Goal: Task Accomplishment & Management: Manage account settings

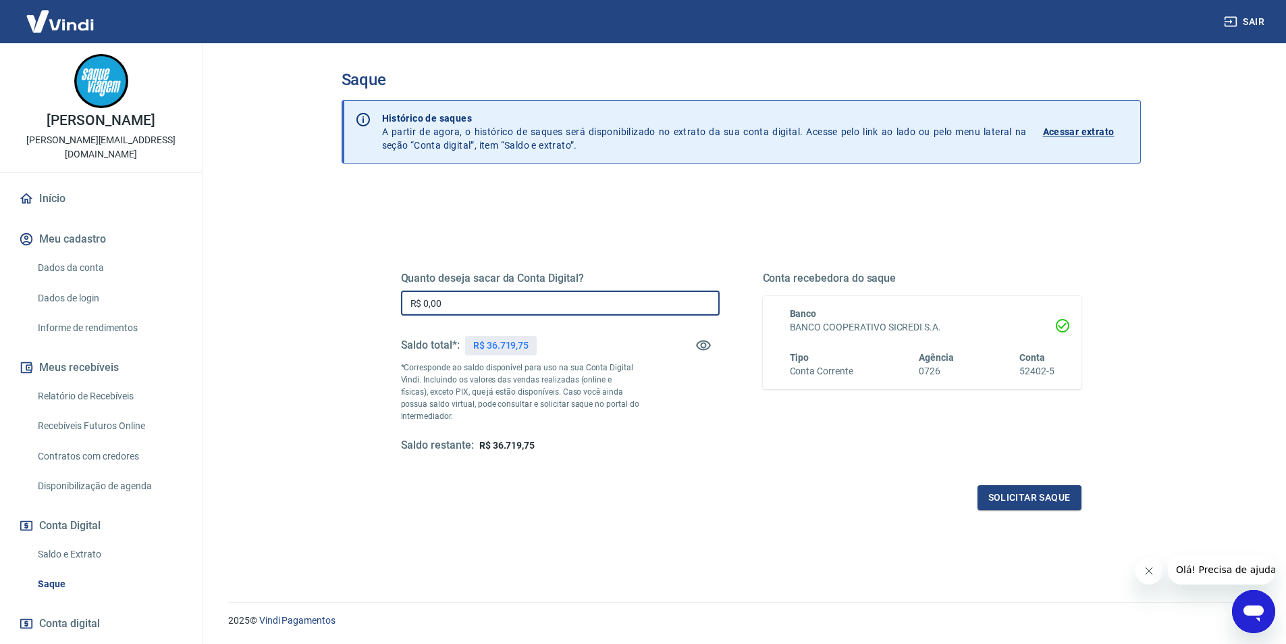
drag, startPoint x: 503, startPoint y: 301, endPoint x: 401, endPoint y: 301, distance: 102.0
click at [401, 301] on input "R$ 0,00" at bounding box center [560, 302] width 319 height 25
type input "R$ 30.000,00"
click at [1029, 497] on button "Solicitar saque" at bounding box center [1030, 497] width 104 height 25
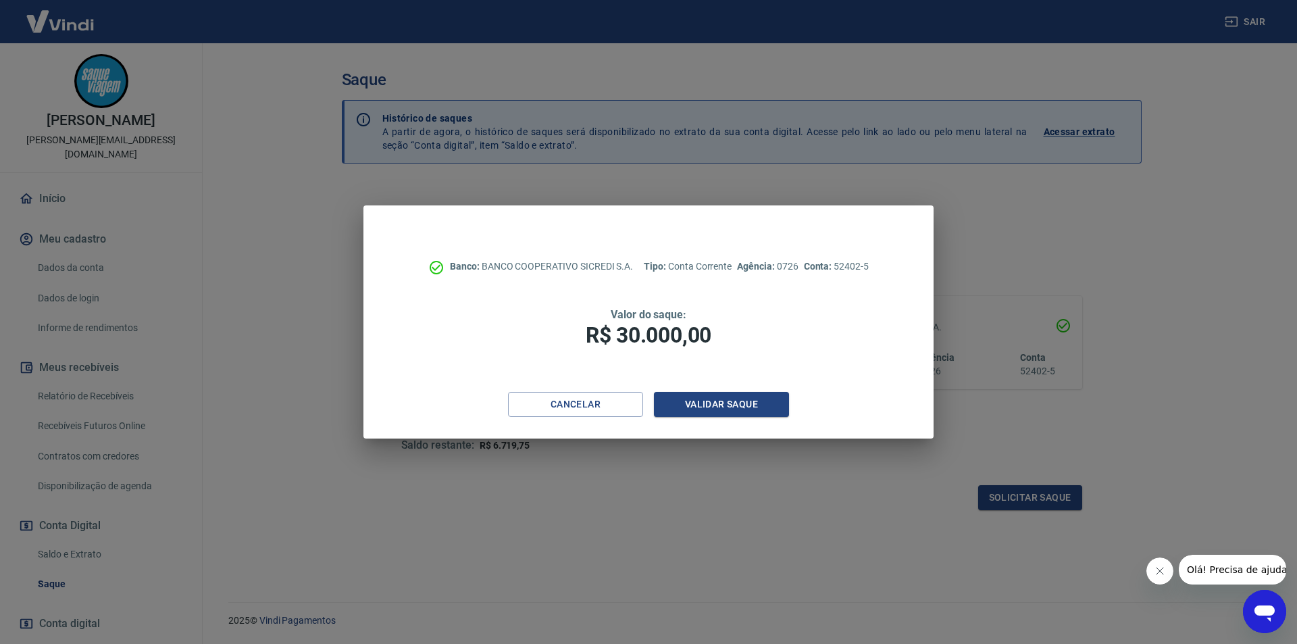
click at [732, 390] on div "Banco: BANCO COOPERATIVO SICREDI S.A. Tipo: Conta Corrente Agência: 0726 Conta:…" at bounding box center [648, 298] width 570 height 186
click at [732, 400] on button "Validar saque" at bounding box center [721, 404] width 135 height 25
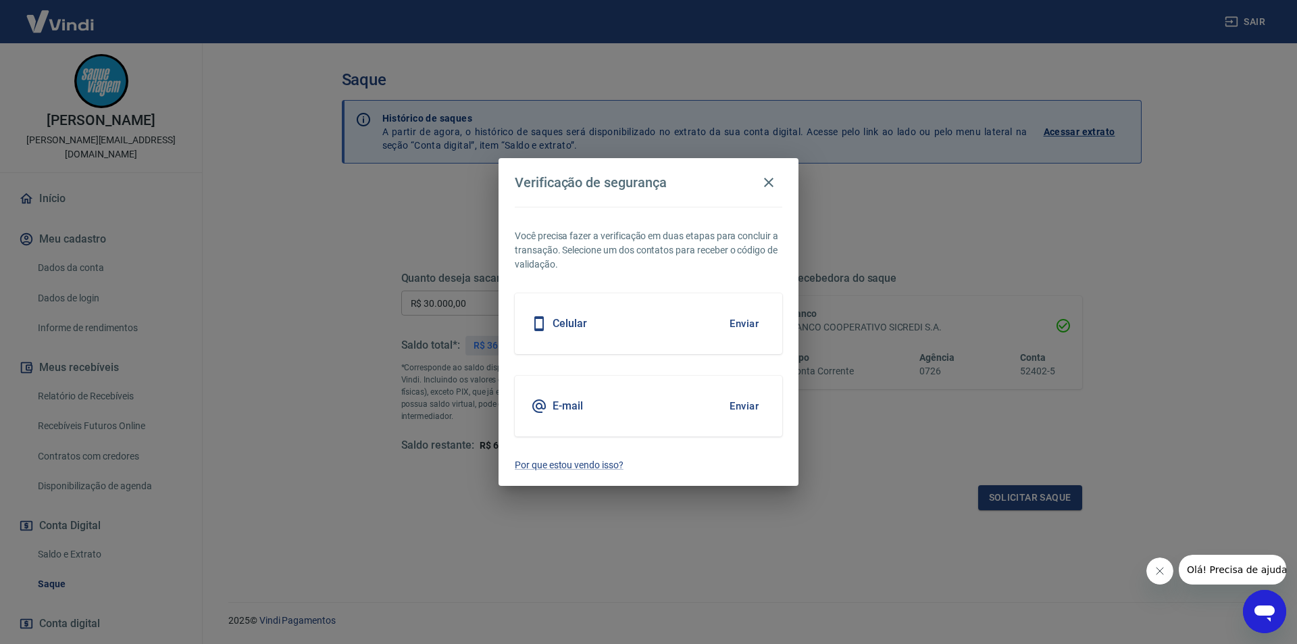
click at [739, 323] on button "Enviar" at bounding box center [744, 323] width 44 height 28
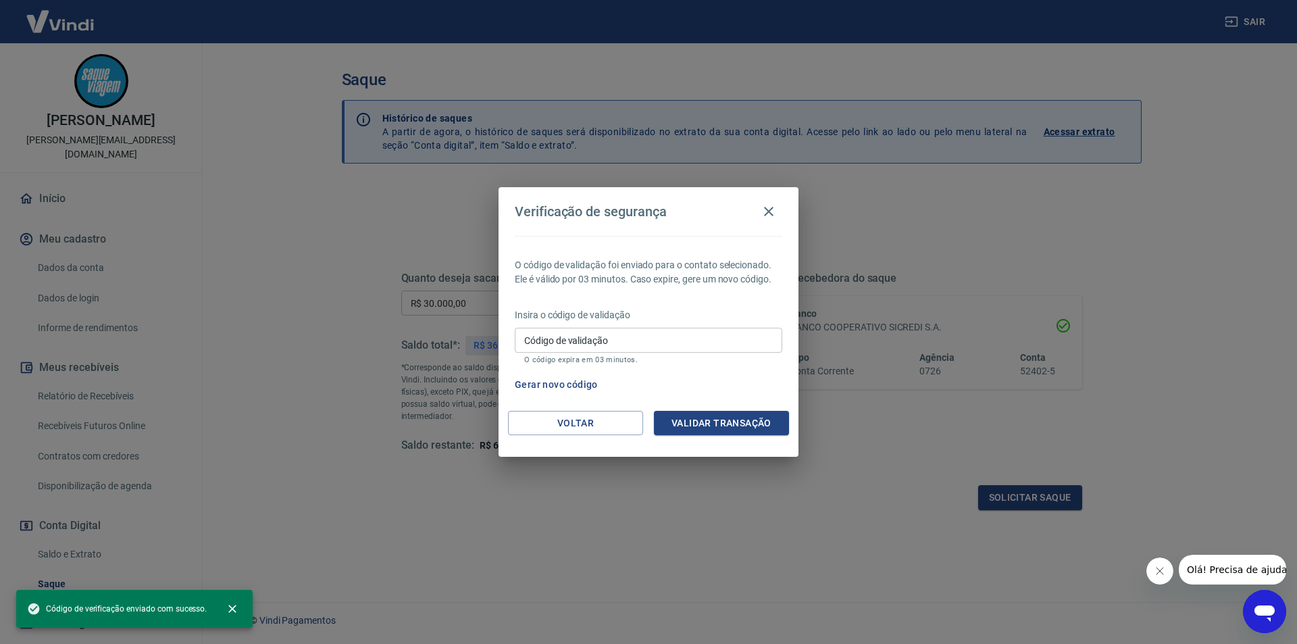
click at [594, 337] on input "Código de validação" at bounding box center [648, 340] width 267 height 25
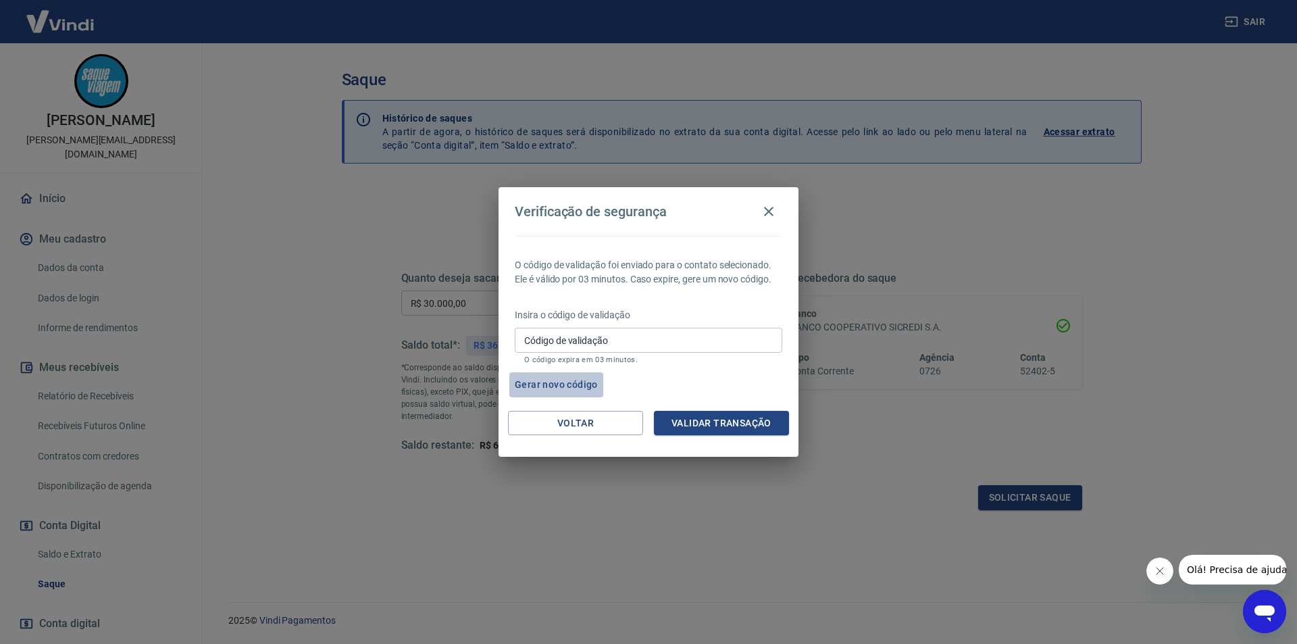
click at [556, 382] on button "Gerar novo código" at bounding box center [556, 384] width 94 height 25
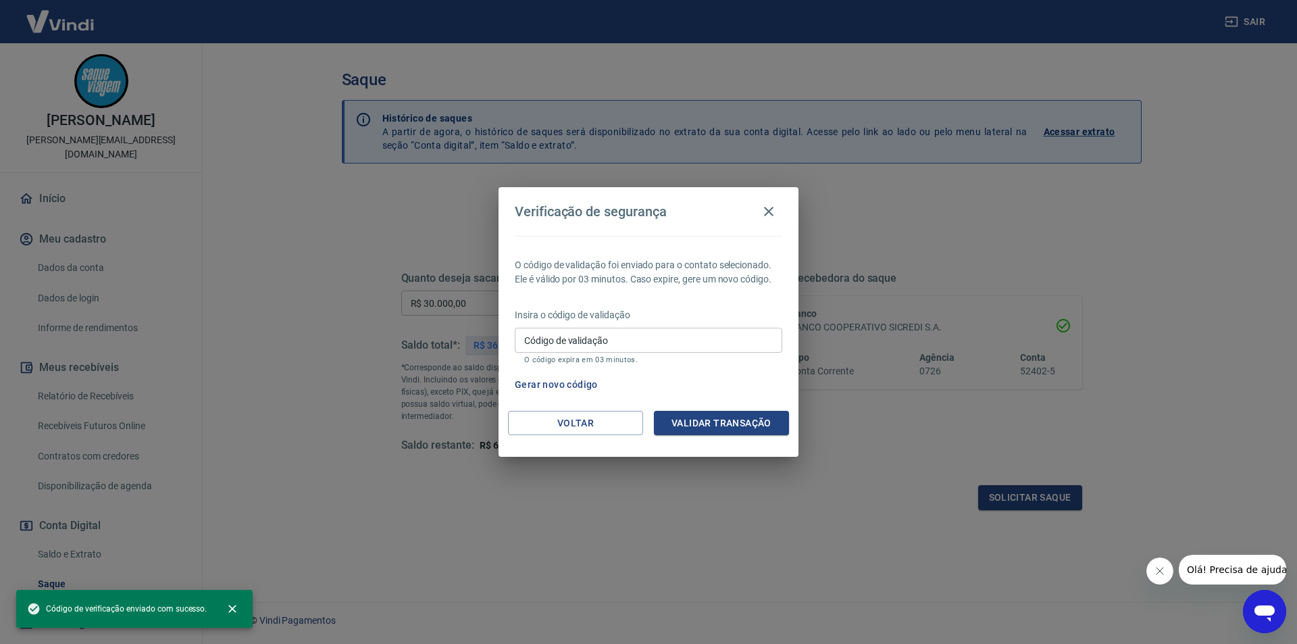
click at [606, 344] on input "Código de validação" at bounding box center [648, 340] width 267 height 25
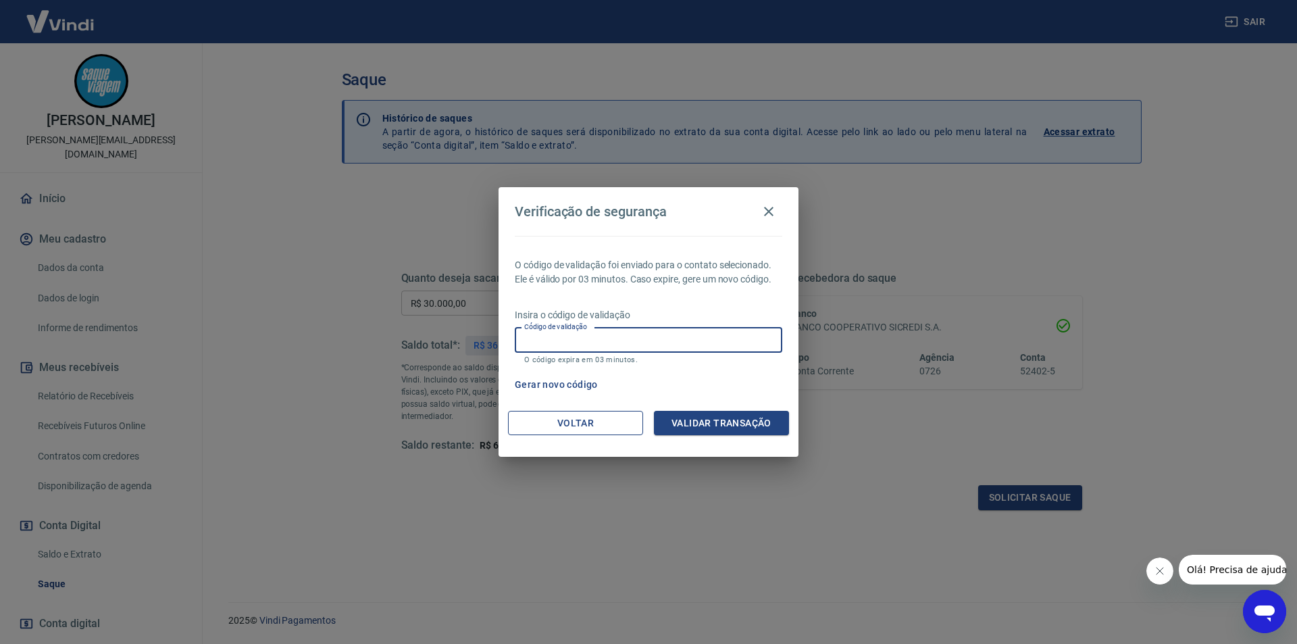
click at [604, 427] on button "Voltar" at bounding box center [575, 423] width 135 height 25
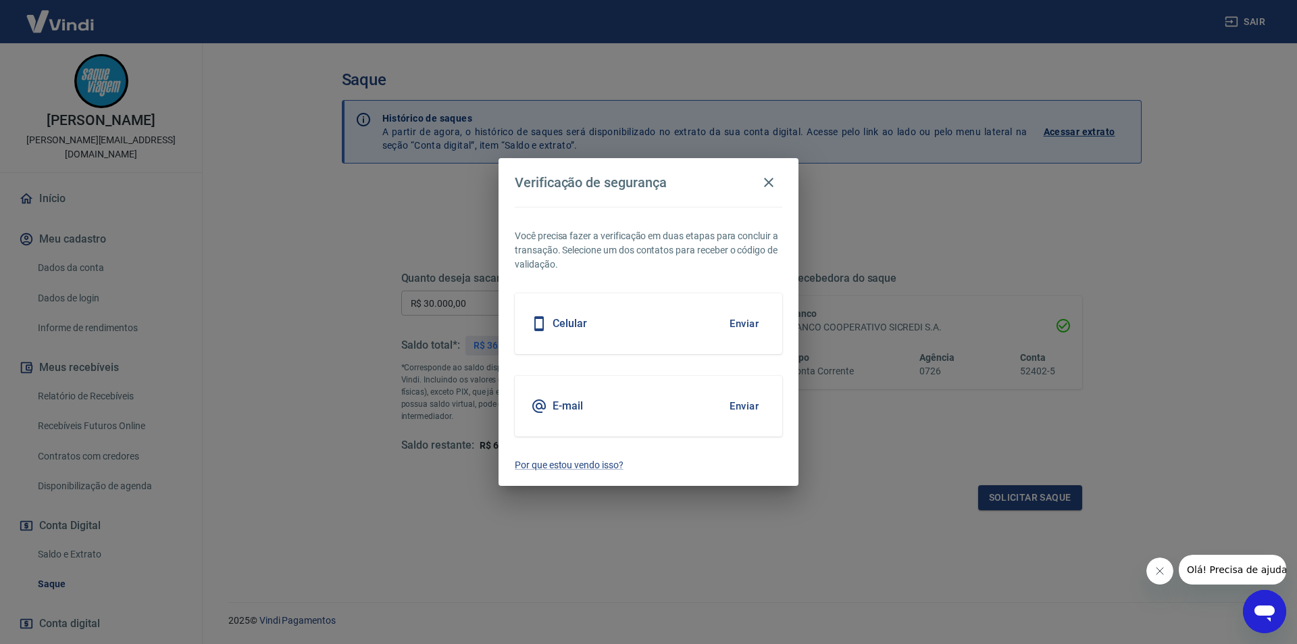
click at [737, 404] on button "Enviar" at bounding box center [744, 406] width 44 height 28
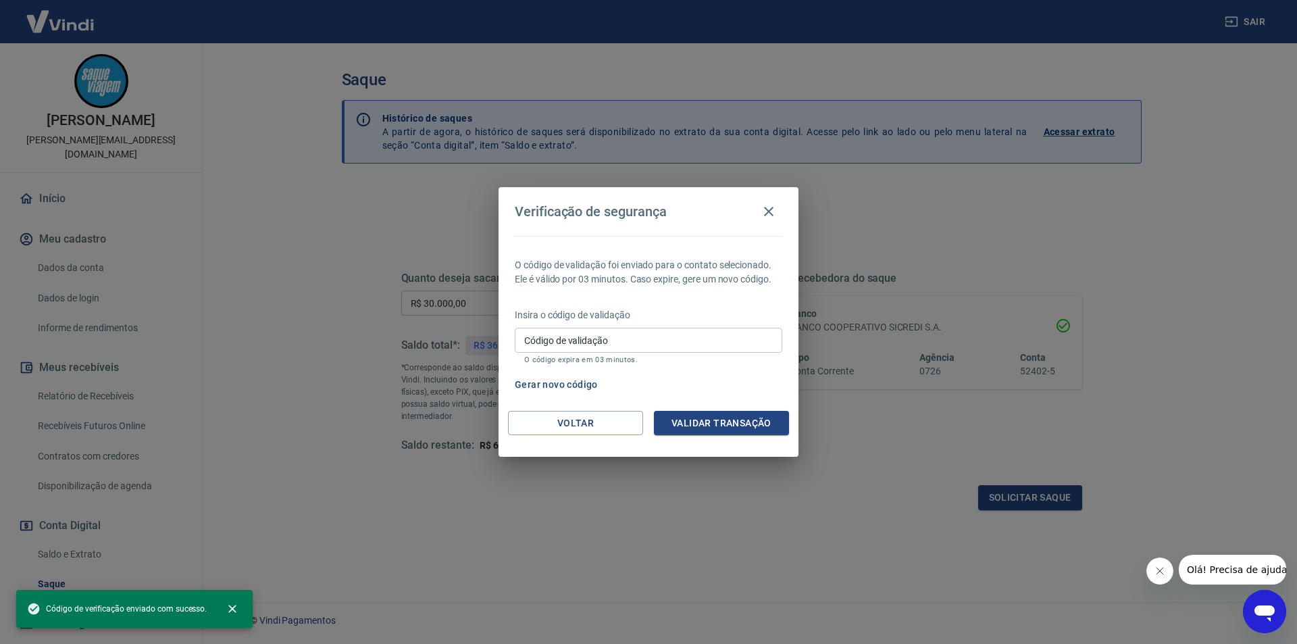
click at [623, 338] on input "Código de validação" at bounding box center [648, 340] width 267 height 25
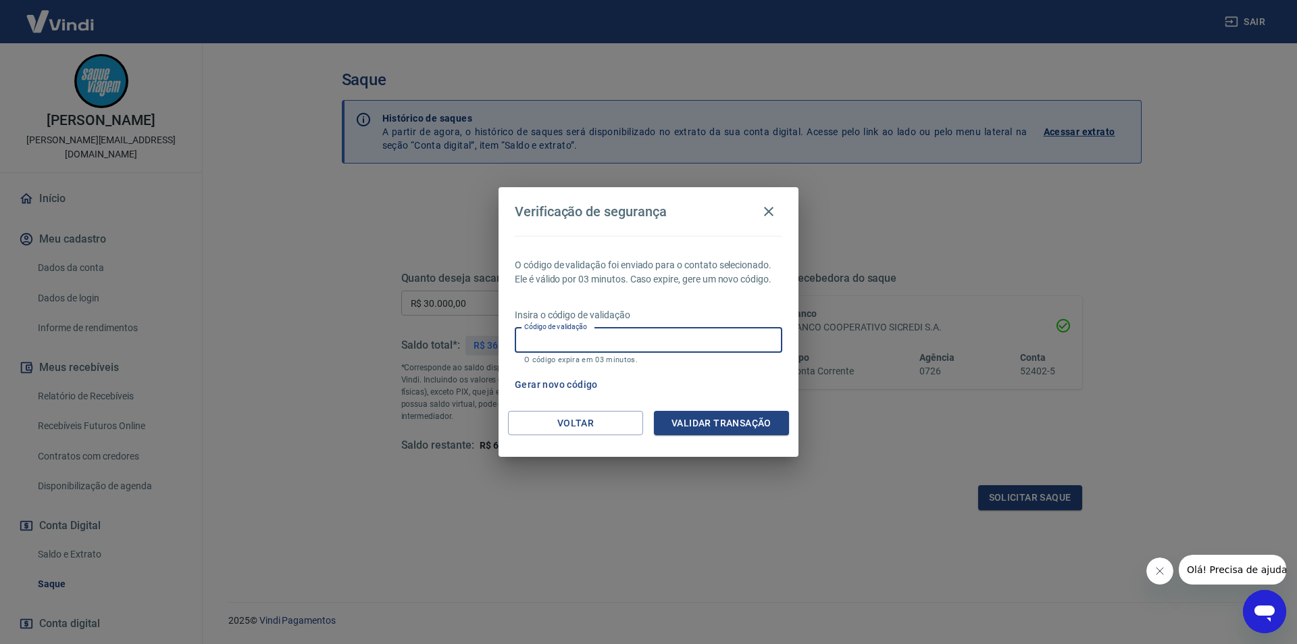
paste input "793199"
type input "793199"
click at [716, 419] on button "Validar transação" at bounding box center [721, 423] width 135 height 25
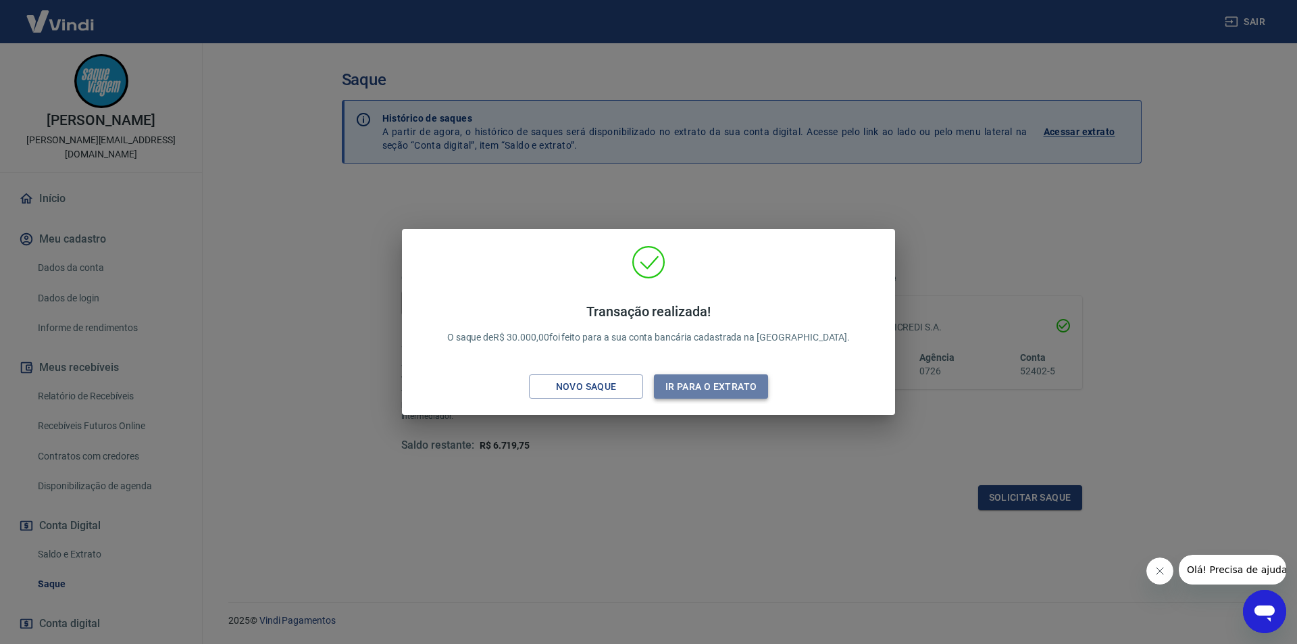
click at [717, 381] on button "Ir para o extrato" at bounding box center [711, 386] width 114 height 25
